Goal: Task Accomplishment & Management: Use online tool/utility

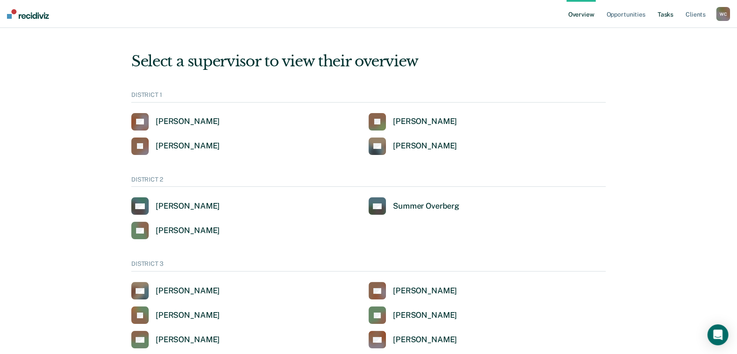
click at [671, 14] on link "Tasks" at bounding box center [665, 14] width 19 height 28
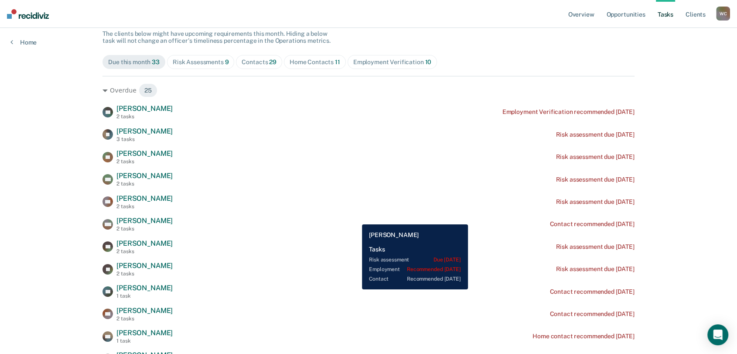
scroll to position [97, 0]
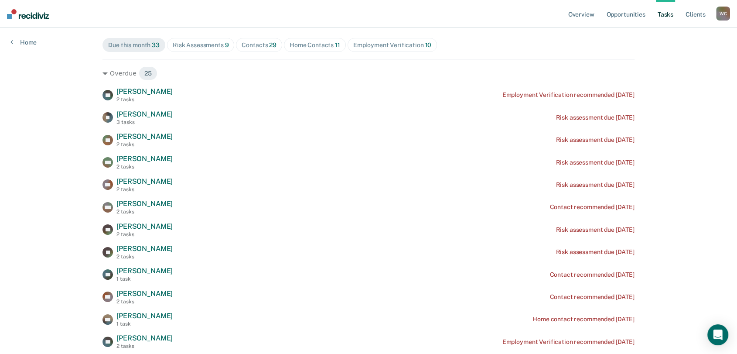
click at [296, 42] on div "Home Contacts 11" at bounding box center [315, 44] width 51 height 7
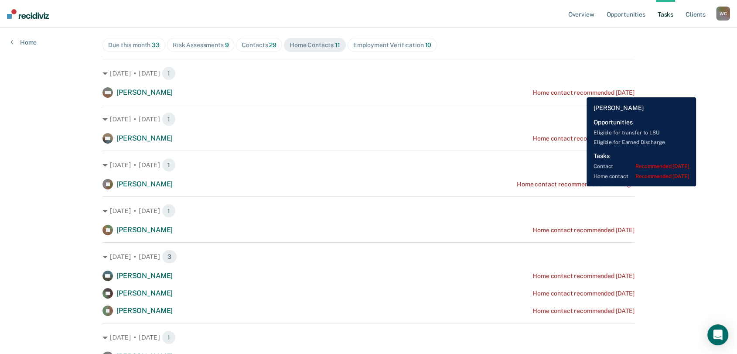
click at [580, 91] on div "Home contact recommended [DATE]" at bounding box center [583, 92] width 102 height 7
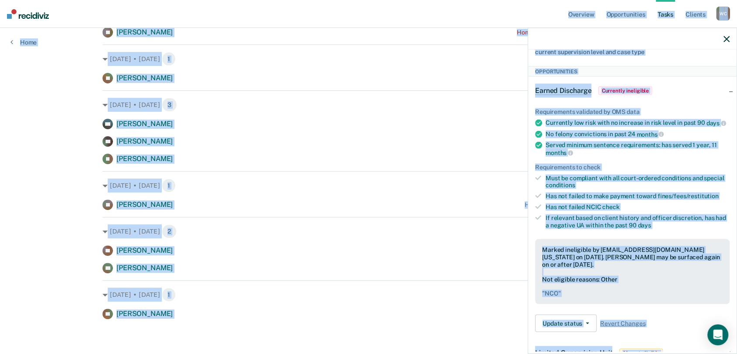
scroll to position [0, 0]
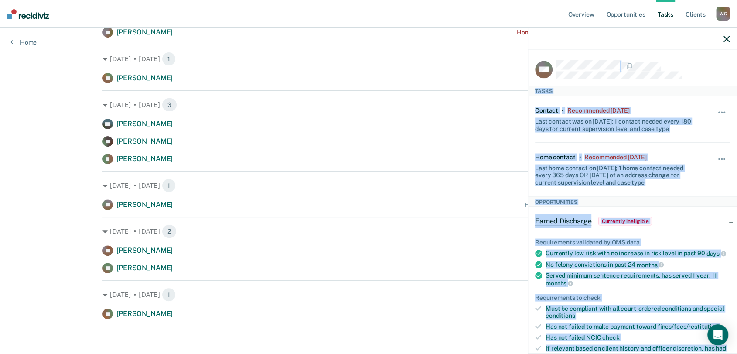
click at [540, 52] on div "MM Tasks Contact • Recommended [DATE] Last contact was on [DATE]; 1 contact nee…" at bounding box center [632, 201] width 208 height 302
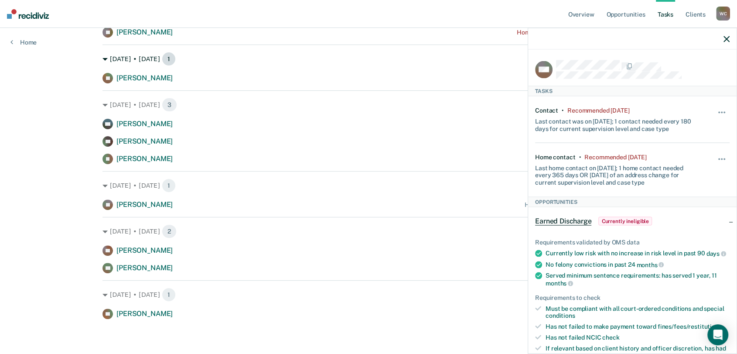
click at [489, 59] on div "[DATE] • [DATE] 1" at bounding box center [368, 59] width 532 height 14
click at [726, 36] on icon "button" at bounding box center [726, 39] width 6 height 6
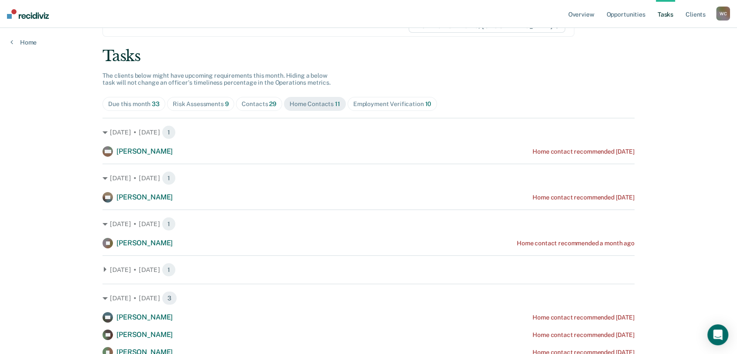
scroll to position [97, 0]
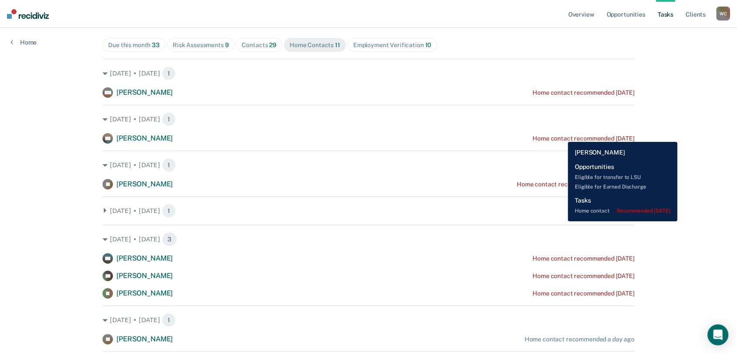
click at [561, 135] on div "Home contact recommended [DATE]" at bounding box center [583, 138] width 102 height 7
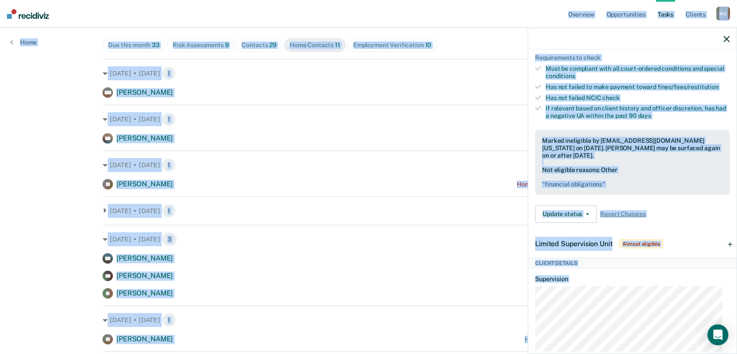
scroll to position [0, 0]
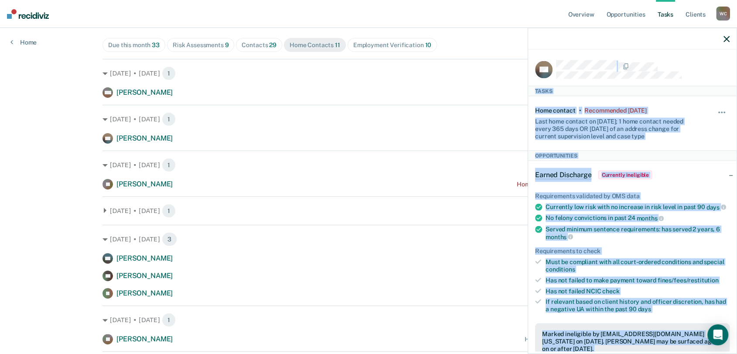
click at [534, 66] on div "SN Tasks Home contact • Recommended [DATE] Last home contact on [DATE]; 1 home …" at bounding box center [632, 201] width 208 height 302
click at [724, 38] on icon "button" at bounding box center [726, 39] width 6 height 6
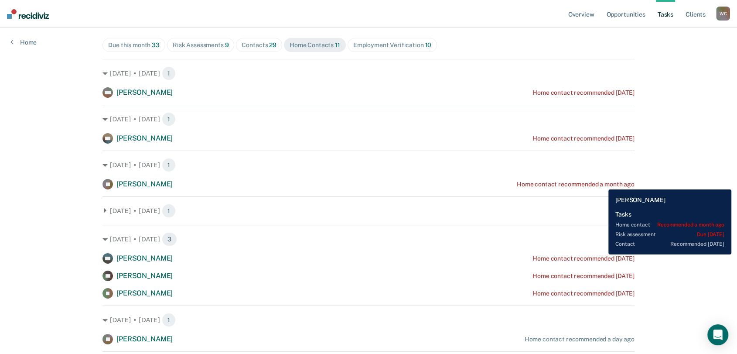
click at [602, 183] on div "Home contact recommended a month ago" at bounding box center [576, 184] width 118 height 7
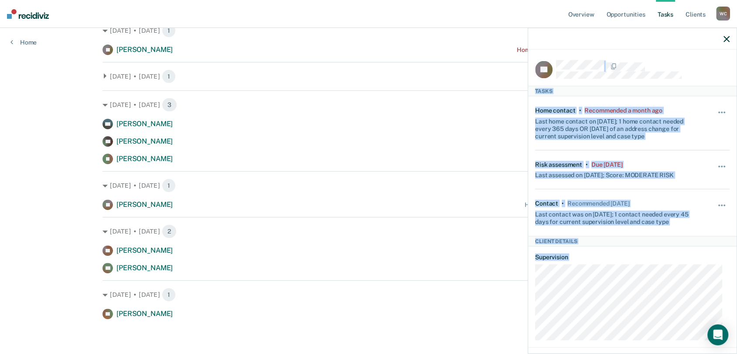
click at [531, 53] on div "TL Tasks Home contact • Recommended a month ago Last home contact on [DATE]; 1 …" at bounding box center [632, 201] width 208 height 302
click at [726, 36] on icon "button" at bounding box center [726, 39] width 6 height 6
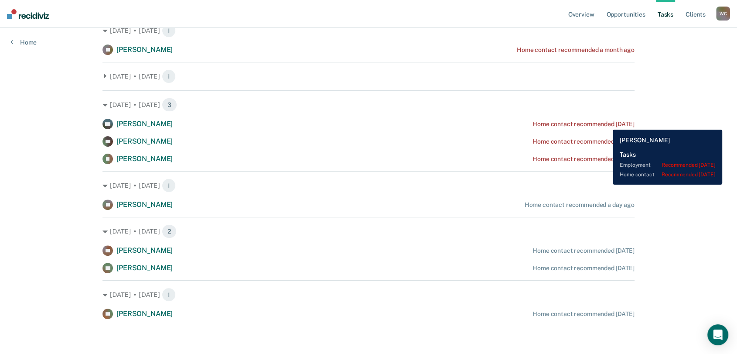
click at [606, 123] on div "Home contact recommended [DATE]" at bounding box center [583, 123] width 102 height 7
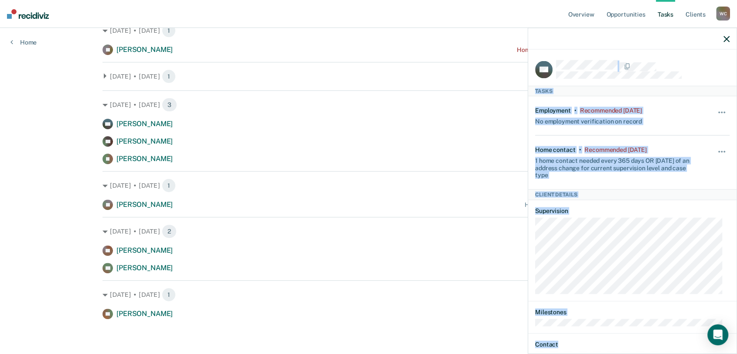
click at [535, 49] on div "KG Tasks Employment • Recommended [DATE] No employment verification on record H…" at bounding box center [632, 190] width 209 height 326
click at [726, 38] on icon "button" at bounding box center [726, 39] width 6 height 6
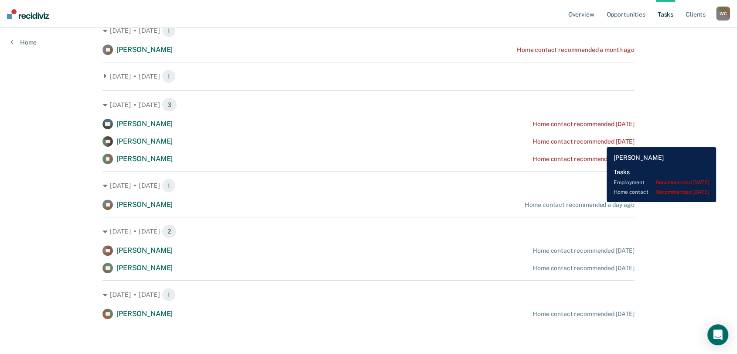
click at [600, 140] on div "Home contact recommended [DATE]" at bounding box center [583, 141] width 102 height 7
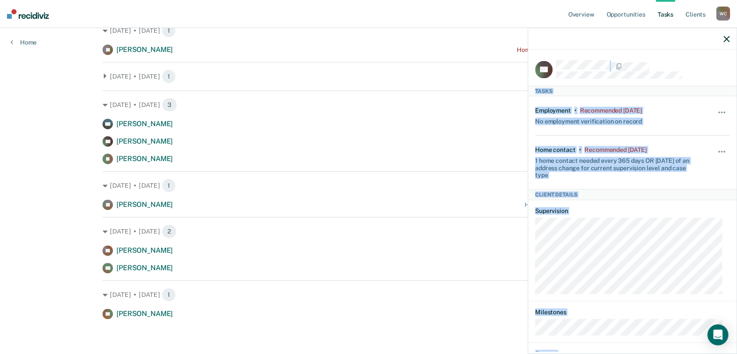
click at [545, 46] on div "RG Tasks Employment • Recommended [DATE] No employment verification on record H…" at bounding box center [632, 190] width 209 height 326
click at [728, 40] on icon "button" at bounding box center [726, 39] width 6 height 6
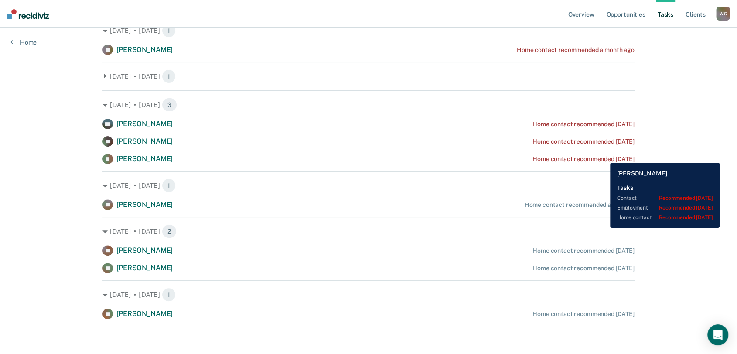
click at [603, 156] on div "Home contact recommended [DATE]" at bounding box center [583, 158] width 102 height 7
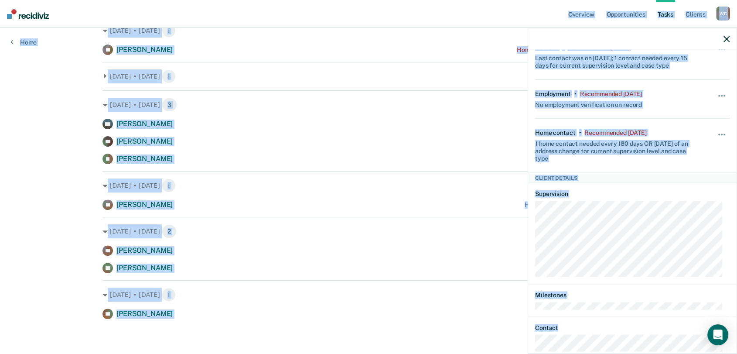
scroll to position [119, 0]
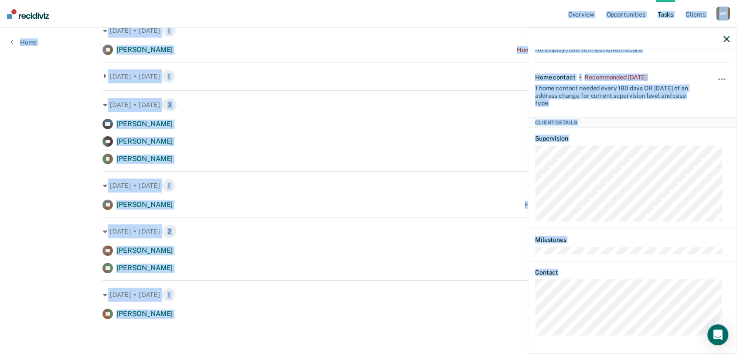
drag, startPoint x: 498, startPoint y: 334, endPoint x: 526, endPoint y: 329, distance: 28.0
click at [499, 334] on div "Overview Opportunities Tasks Client s [PERSON_NAME] [PERSON_NAME] Profile How i…" at bounding box center [368, 61] width 737 height 585
click at [450, 301] on div "[DATE] • [DATE] 1 CT [PERSON_NAME] Home contact recommended [DATE]" at bounding box center [368, 299] width 532 height 39
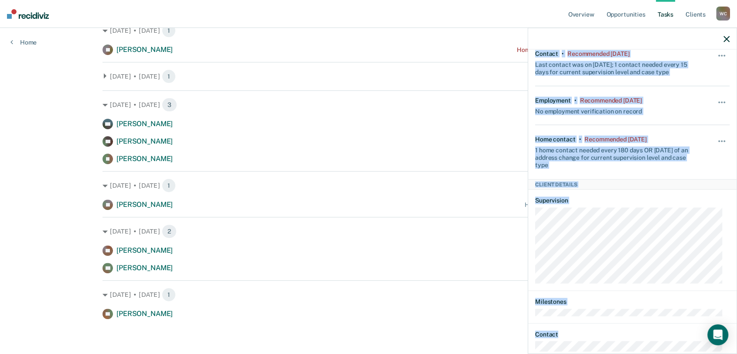
scroll to position [0, 0]
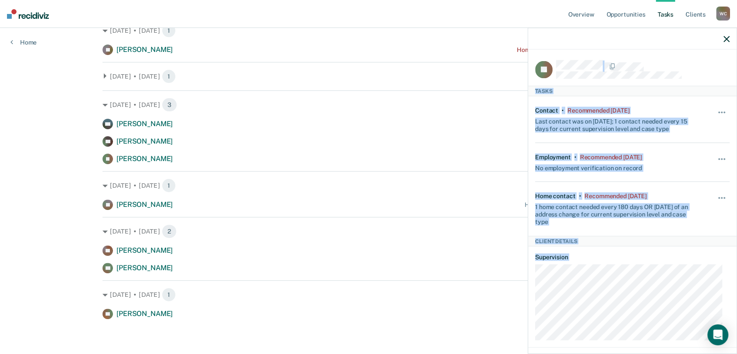
click at [546, 49] on div "IG Tasks Contact • Recommended [DATE] Last contact was on [DATE]; 1 contact nee…" at bounding box center [632, 190] width 209 height 326
click at [725, 39] on icon "button" at bounding box center [726, 39] width 6 height 6
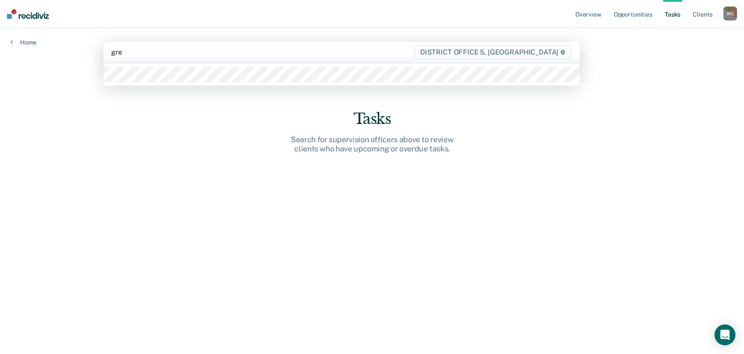
type input "gree"
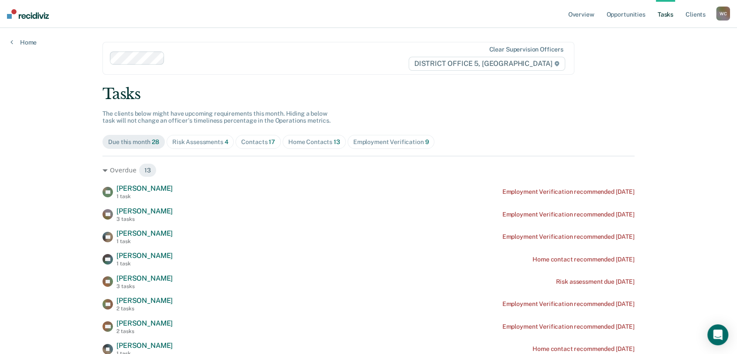
click at [309, 142] on div "Home Contacts 13" at bounding box center [314, 141] width 52 height 7
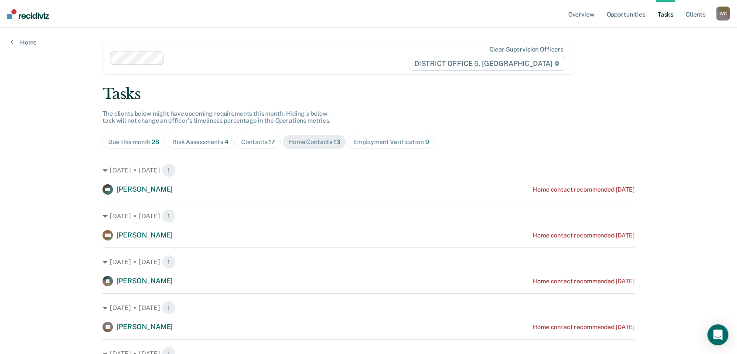
scroll to position [48, 0]
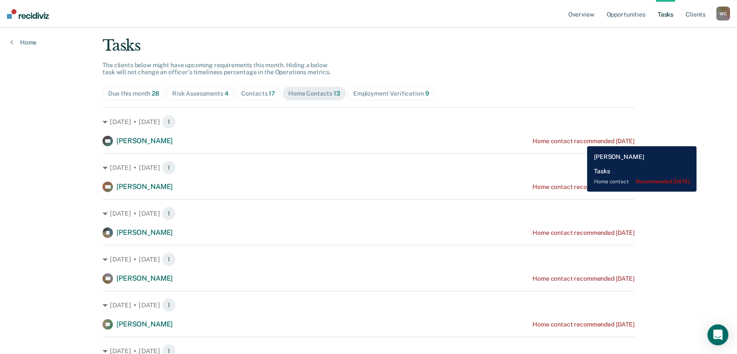
click at [580, 140] on div "Home contact recommended [DATE]" at bounding box center [583, 140] width 102 height 7
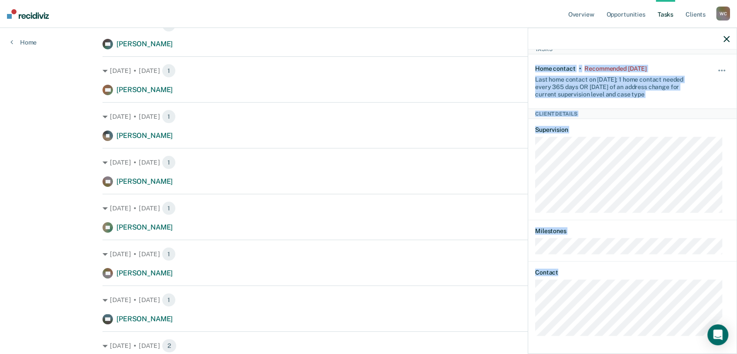
scroll to position [0, 0]
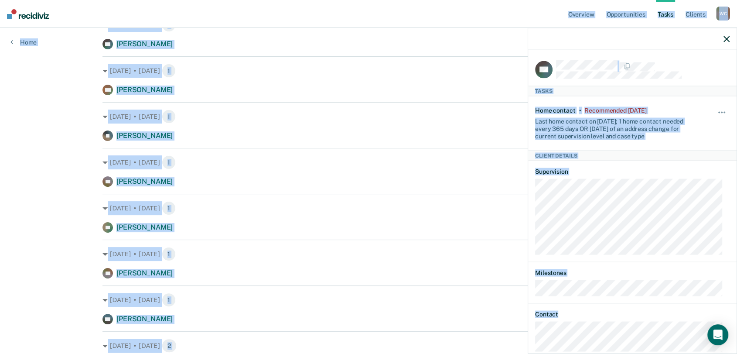
click at [528, 7] on body "Looks like you’re using Internet Explorer 11. For faster loading and a better e…" at bounding box center [368, 32] width 737 height 354
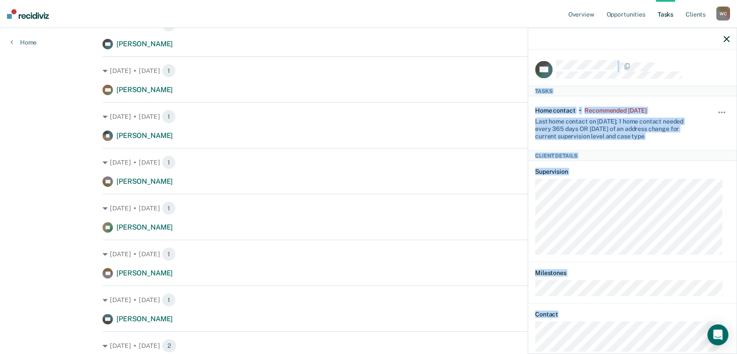
click at [529, 41] on div "KO Tasks Home contact • Recommended [DATE] Last home contact on [DATE]; 1 home …" at bounding box center [632, 190] width 209 height 326
click at [725, 38] on icon "button" at bounding box center [726, 39] width 6 height 6
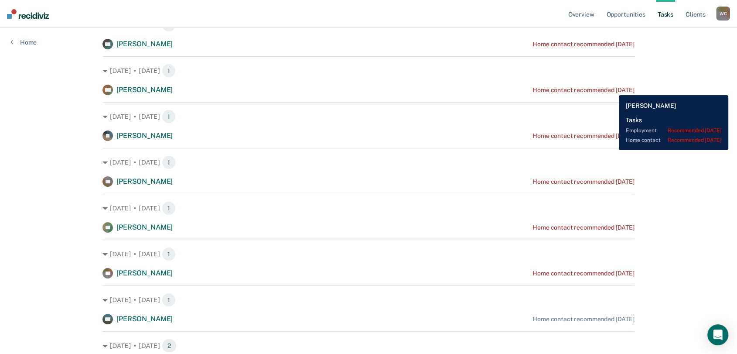
click at [612, 89] on div "Home contact recommended [DATE]" at bounding box center [583, 89] width 102 height 7
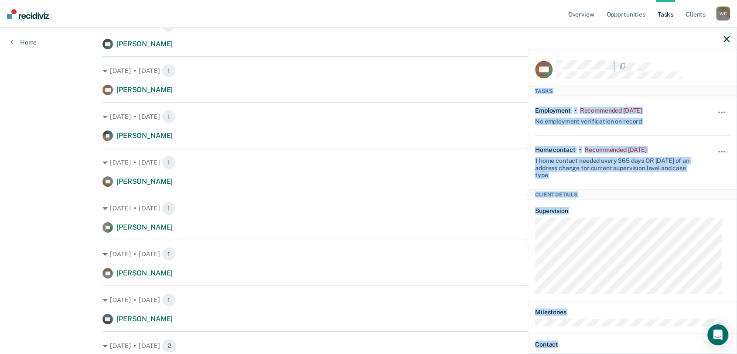
click at [538, 31] on div "DM Tasks Employment • Recommended [DATE] No employment verification on record H…" at bounding box center [632, 190] width 209 height 326
click at [726, 38] on icon "button" at bounding box center [726, 39] width 6 height 6
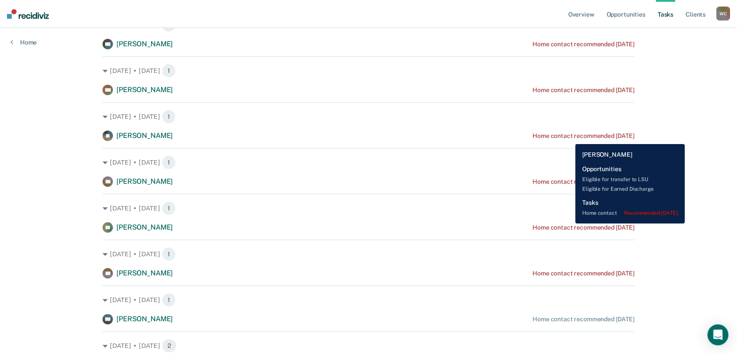
click at [569, 137] on div "Home contact recommended [DATE]" at bounding box center [583, 135] width 102 height 7
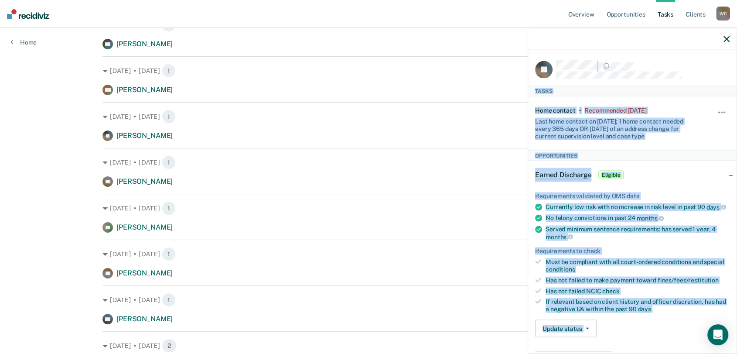
click at [555, 34] on div "JE Tasks Home contact • Recommended [DATE] Last home contact on [DATE]; 1 home …" at bounding box center [632, 190] width 209 height 326
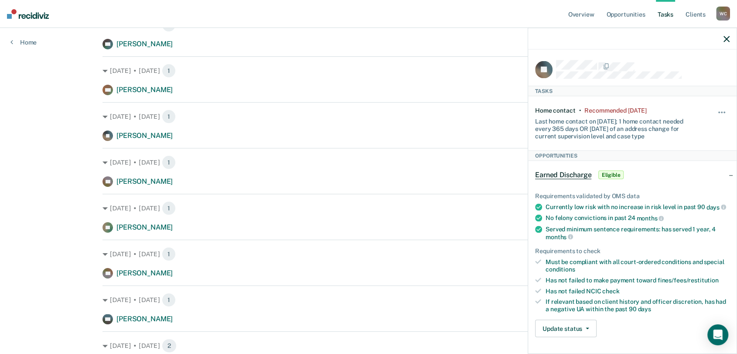
drag, startPoint x: 729, startPoint y: 39, endPoint x: 692, endPoint y: 65, distance: 45.5
click at [729, 39] on div at bounding box center [632, 39] width 208 height 22
drag, startPoint x: 726, startPoint y: 39, endPoint x: 719, endPoint y: 45, distance: 9.9
click at [726, 38] on icon "button" at bounding box center [726, 39] width 6 height 6
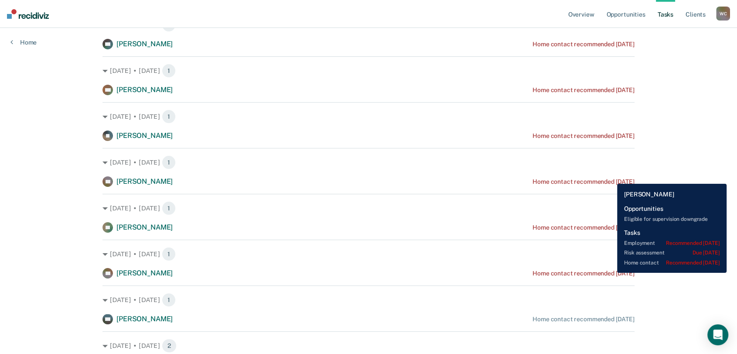
click at [610, 178] on div "Home contact recommended [DATE]" at bounding box center [583, 181] width 102 height 7
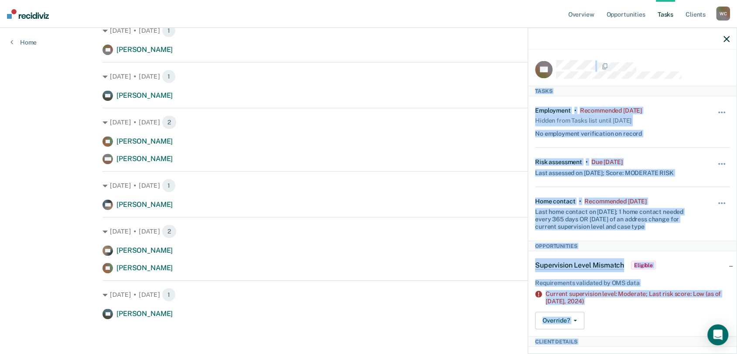
click at [532, 44] on div "KS Tasks Employment • Recommended [DATE] Hidden from Tasks list until [DATE] No…" at bounding box center [632, 190] width 209 height 326
click at [726, 39] on icon "button" at bounding box center [726, 39] width 6 height 6
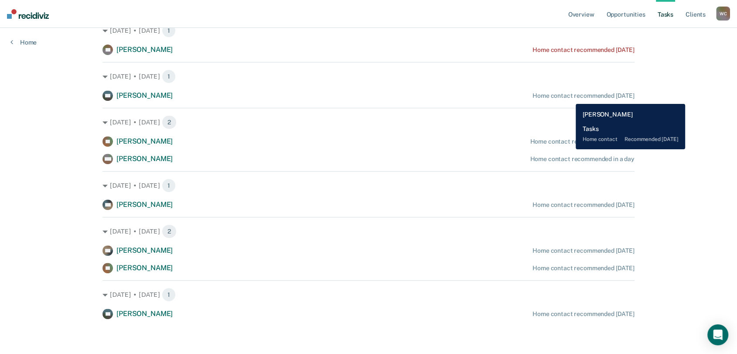
click at [569, 97] on div "Home contact recommended [DATE]" at bounding box center [583, 95] width 102 height 7
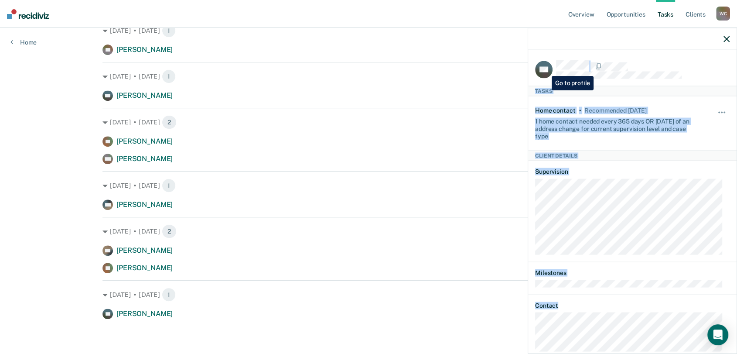
click at [545, 69] on article "KG Tasks Home contact • Recommended [DATE] 1 home contact needed every 365 days…" at bounding box center [632, 214] width 194 height 308
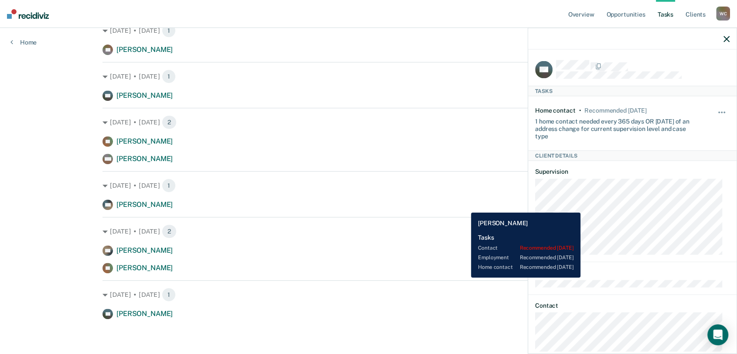
click at [464, 206] on div "MH [PERSON_NAME] Home contact recommended [DATE]" at bounding box center [368, 204] width 532 height 10
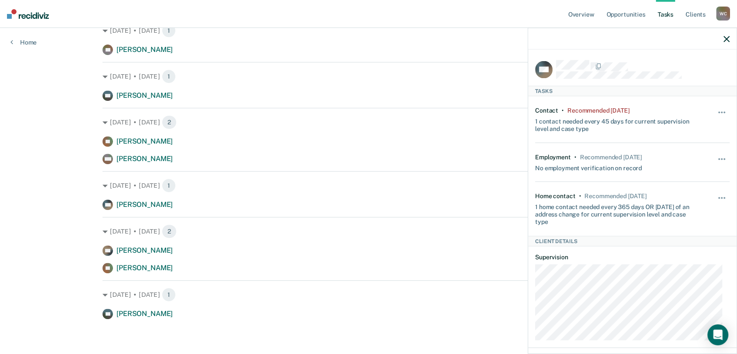
click at [727, 36] on icon "button" at bounding box center [726, 39] width 6 height 6
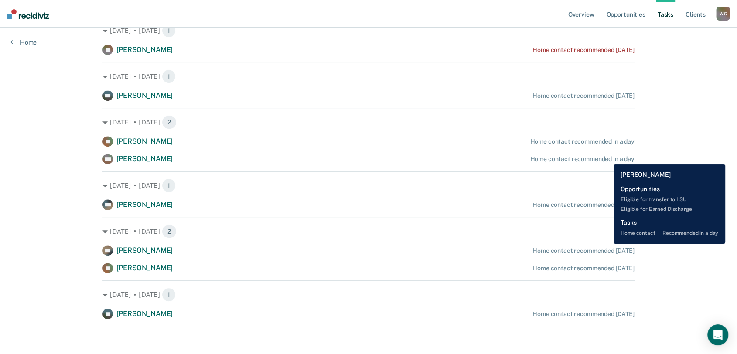
click at [607, 157] on div "Home contact recommended in a day" at bounding box center [582, 158] width 104 height 7
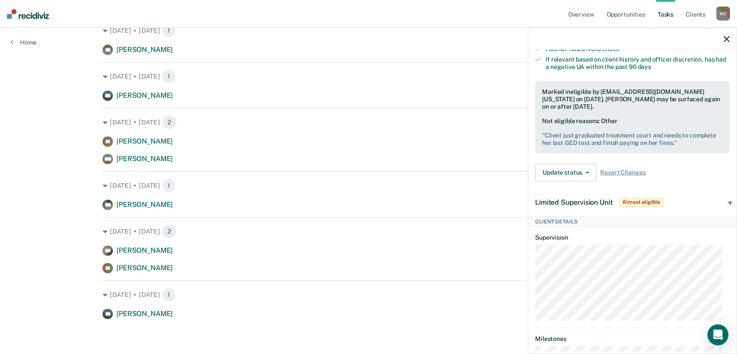
click at [466, 199] on div "MH [PERSON_NAME] Home contact recommended [DATE]" at bounding box center [368, 204] width 532 height 10
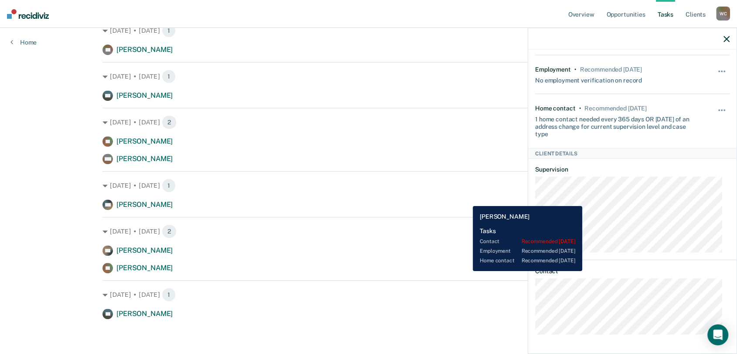
scroll to position [13, 0]
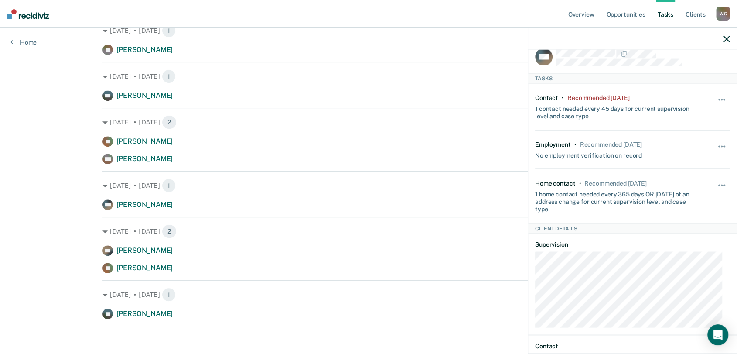
click at [725, 36] on icon "button" at bounding box center [726, 39] width 6 height 6
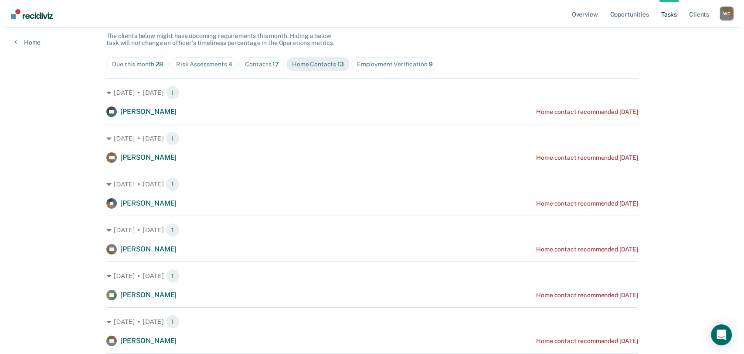
scroll to position [0, 0]
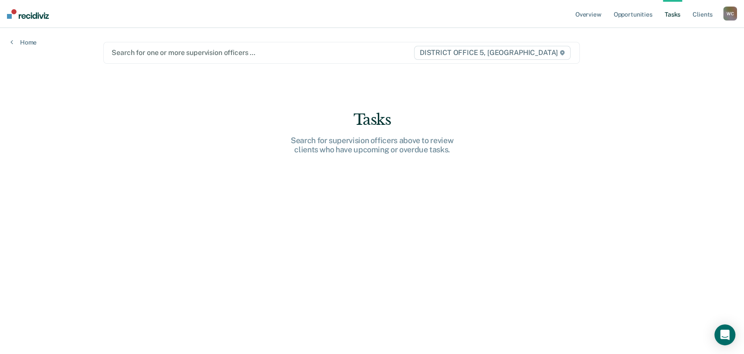
type input "b"
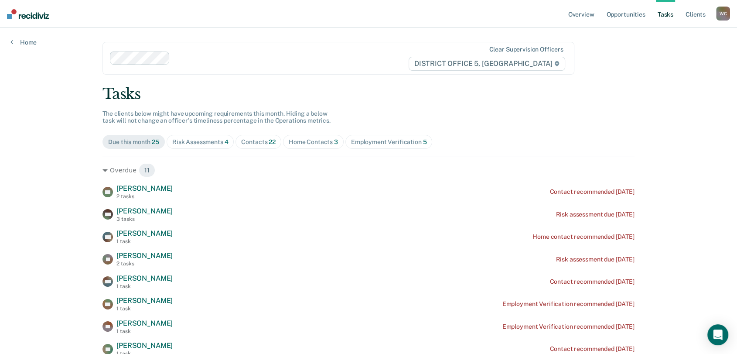
click at [310, 144] on div "Home Contacts 3" at bounding box center [313, 141] width 49 height 7
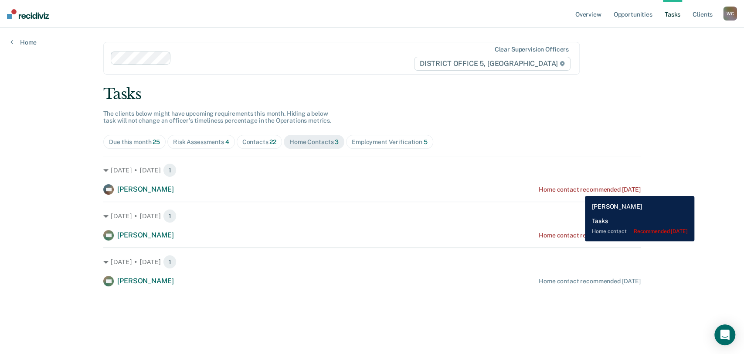
click at [579, 189] on div "Home contact recommended [DATE]" at bounding box center [590, 189] width 102 height 7
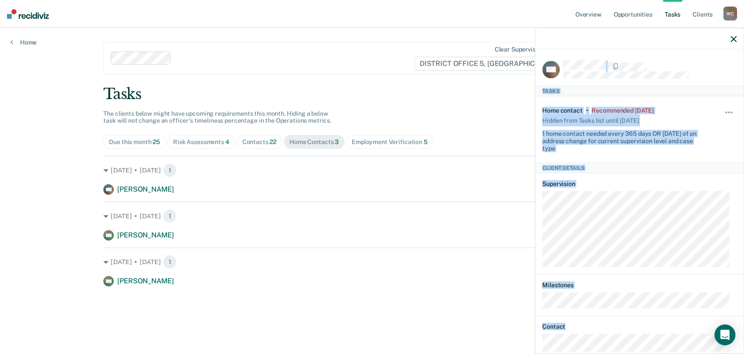
click at [543, 58] on div "WB Tasks Home contact • Recommended [DATE] Hidden from Tasks list until [DATE] …" at bounding box center [639, 201] width 208 height 302
click at [735, 39] on icon "button" at bounding box center [734, 39] width 6 height 6
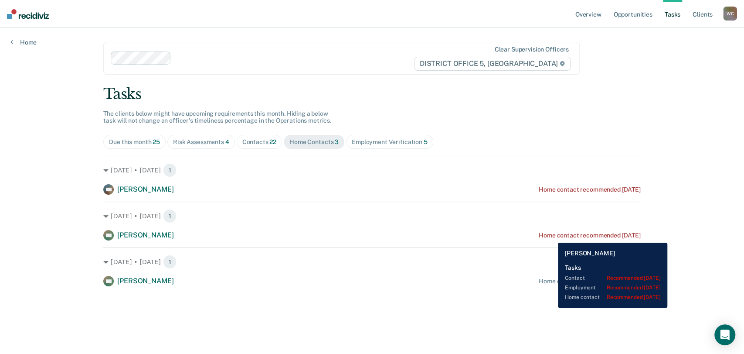
click at [552, 235] on div "Home contact recommended [DATE]" at bounding box center [590, 235] width 102 height 7
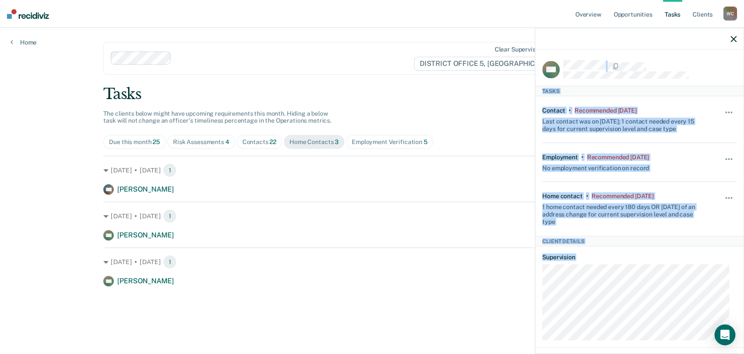
click at [542, 52] on div "KM Tasks Contact • Recommended [DATE] Last contact was on [DATE]; 1 contact nee…" at bounding box center [639, 201] width 208 height 302
click at [733, 38] on icon "button" at bounding box center [734, 39] width 6 height 6
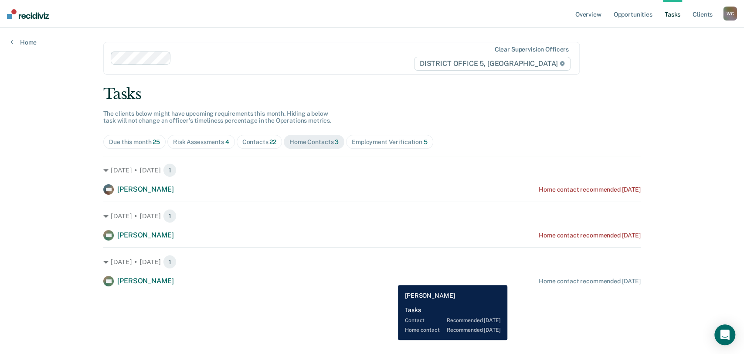
click at [392, 279] on div "KM [PERSON_NAME] Home contact recommended [DATE]" at bounding box center [371, 281] width 537 height 10
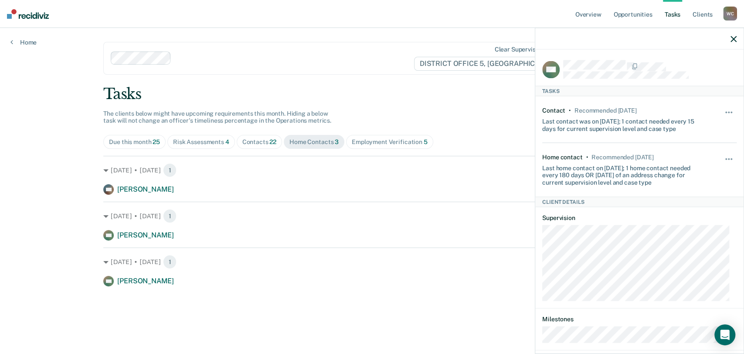
click at [56, 87] on div "Overview Opportunities Tasks Client s [PERSON_NAME] [PERSON_NAME] Profile How i…" at bounding box center [372, 177] width 744 height 354
